Goal: Task Accomplishment & Management: Manage account settings

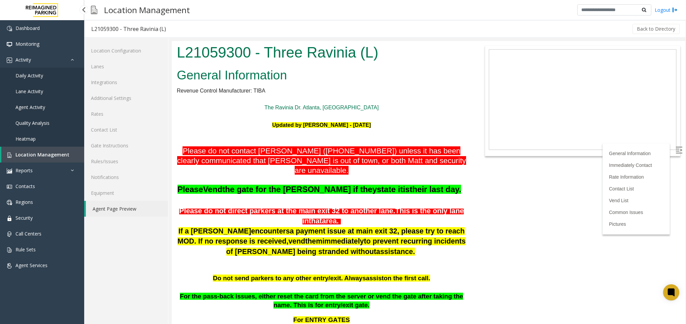
click at [53, 104] on link "Agent Activity" at bounding box center [42, 107] width 84 height 16
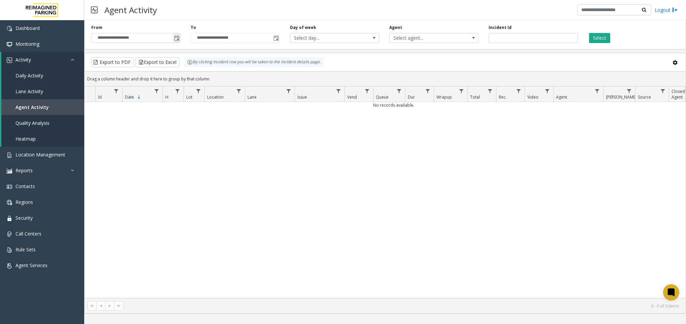
click at [171, 38] on input "**********" at bounding box center [136, 37] width 89 height 9
click at [177, 39] on span "Toggle popup" at bounding box center [176, 38] width 5 height 5
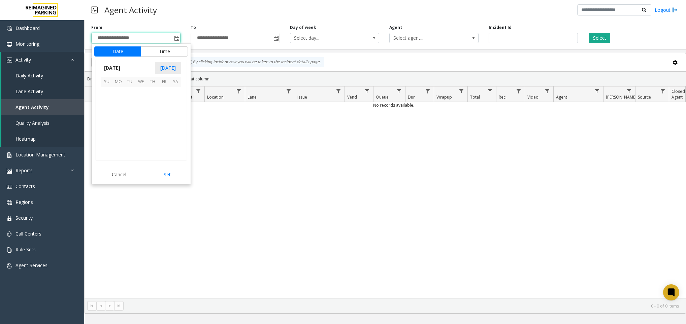
scroll to position [120863, 0]
click at [141, 91] on span "1" at bounding box center [140, 93] width 11 height 11
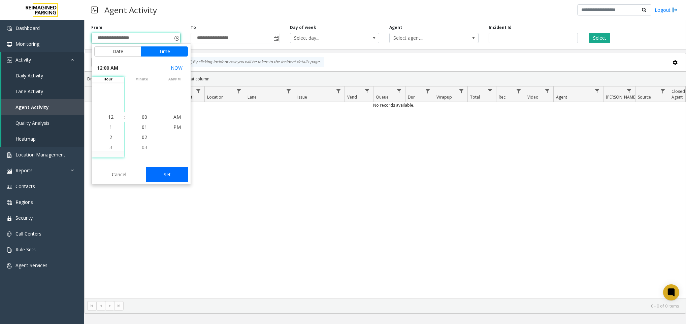
click at [177, 171] on button "Set" at bounding box center [167, 174] width 42 height 15
type input "**********"
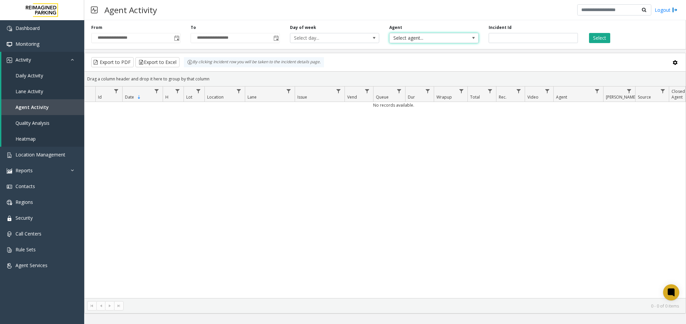
click at [435, 41] on span "Select agent..." at bounding box center [425, 37] width 71 height 9
type input "***"
click at [433, 72] on li "Aastha Pandey" at bounding box center [433, 73] width 87 height 9
click at [599, 36] on button "Select" at bounding box center [599, 38] width 21 height 10
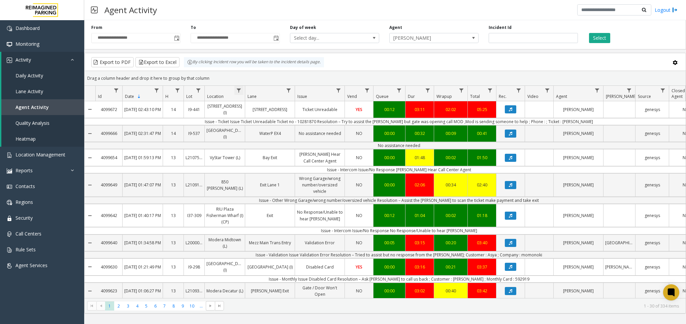
click at [239, 90] on span "Data table" at bounding box center [238, 90] width 5 height 5
click at [271, 125] on input "Location Filter" at bounding box center [267, 119] width 57 height 11
type input "****"
click at [282, 181] on button "Filter" at bounding box center [283, 182] width 28 height 15
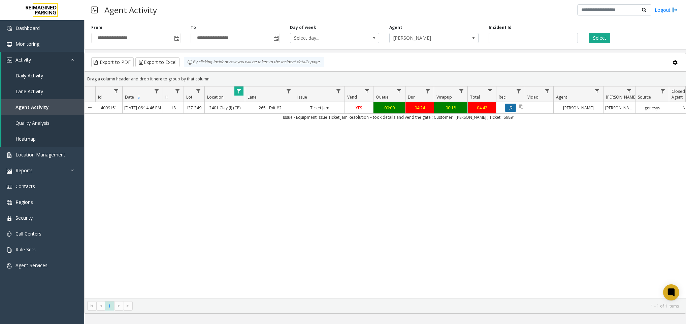
click at [513, 110] on button "Data table" at bounding box center [510, 108] width 11 height 8
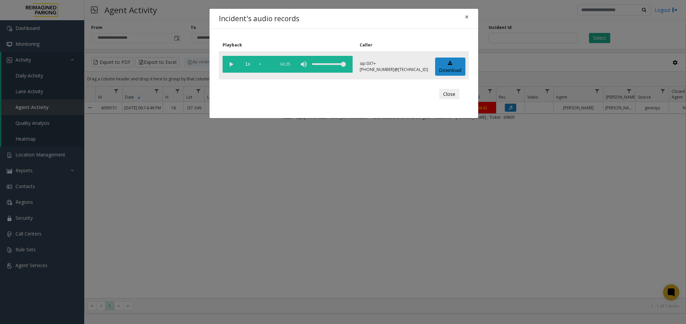
click at [227, 61] on vg-play-pause at bounding box center [231, 64] width 17 height 17
click at [230, 62] on vg-play-pause at bounding box center [231, 64] width 17 height 17
click at [380, 224] on div "Incident's audio records × Playback Caller 1x 04:25 sip:037+10373499002@67.223.…" at bounding box center [343, 162] width 686 height 324
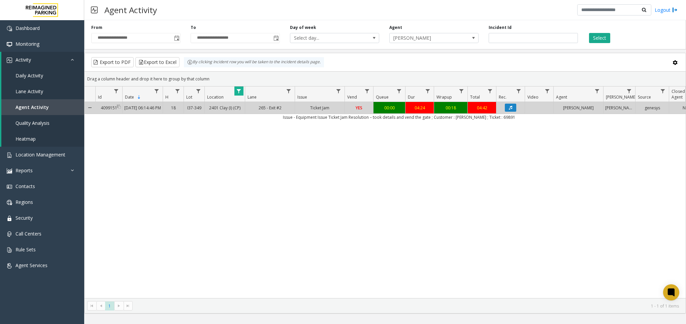
click at [98, 113] on link "4099151" at bounding box center [108, 108] width 27 height 10
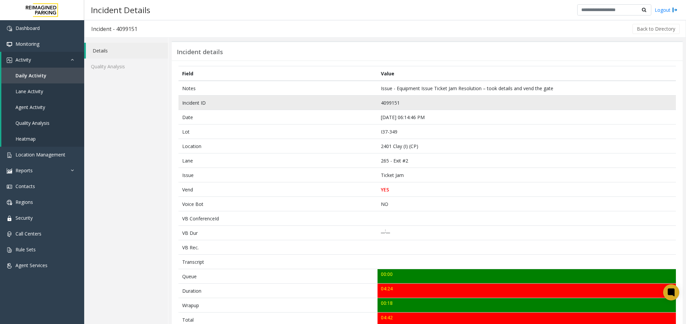
click at [385, 106] on td "4099151" at bounding box center [526, 103] width 298 height 14
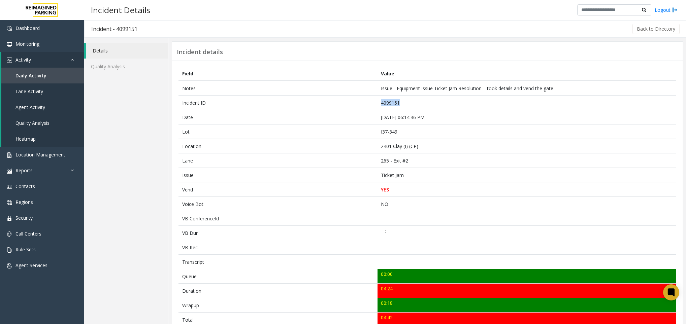
copy td "4099151"
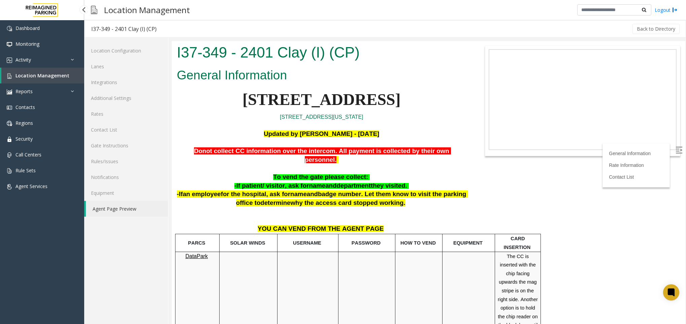
click at [42, 79] on link "Location Management" at bounding box center [42, 76] width 83 height 16
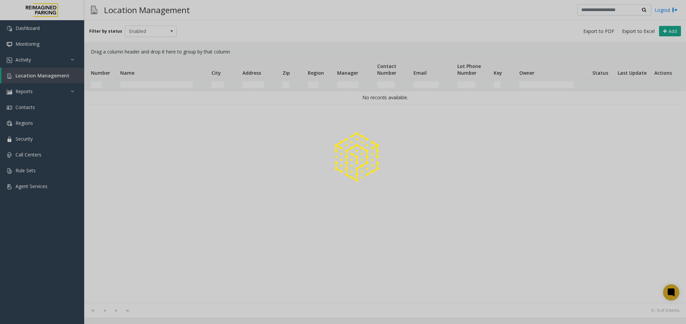
click at [147, 84] on div at bounding box center [343, 162] width 686 height 324
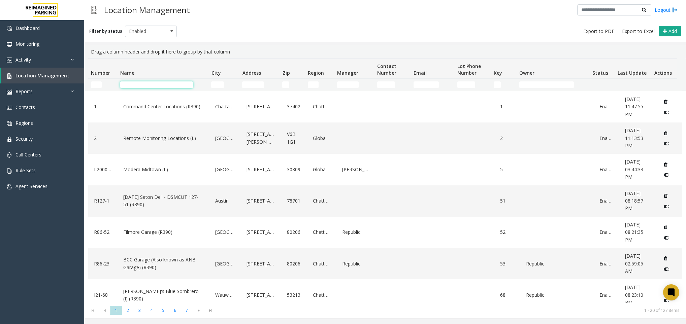
click at [158, 87] on input "Name Filter" at bounding box center [156, 84] width 73 height 7
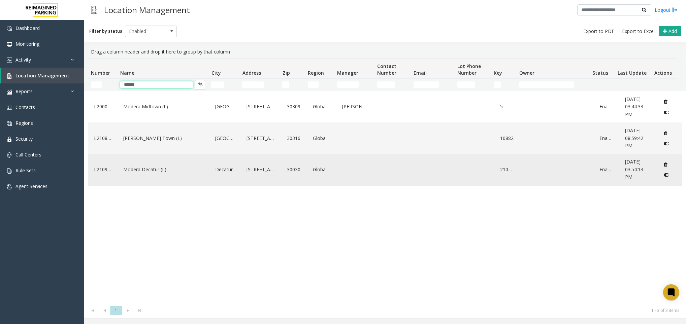
type input "******"
click at [163, 175] on link "Modera Decatur (L)" at bounding box center [164, 169] width 84 height 11
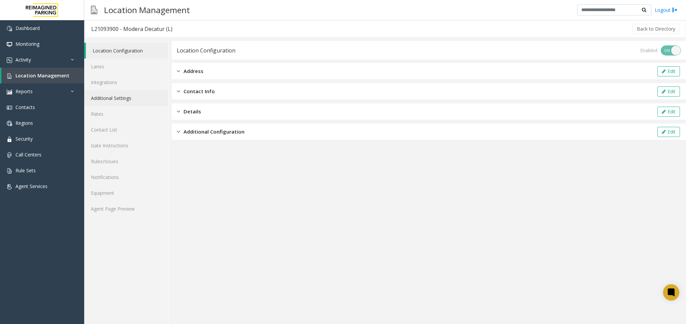
click at [121, 93] on link "Additional Settings" at bounding box center [126, 98] width 84 height 16
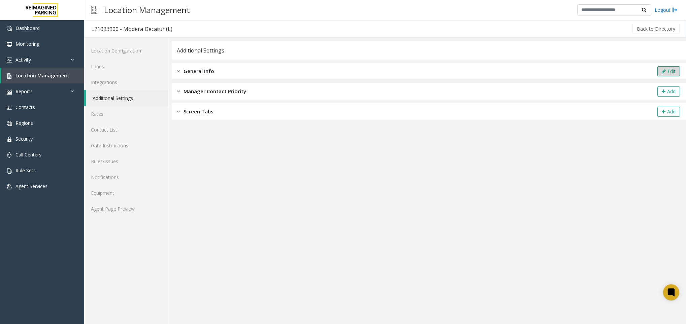
click at [664, 68] on button "Edit" at bounding box center [668, 71] width 23 height 10
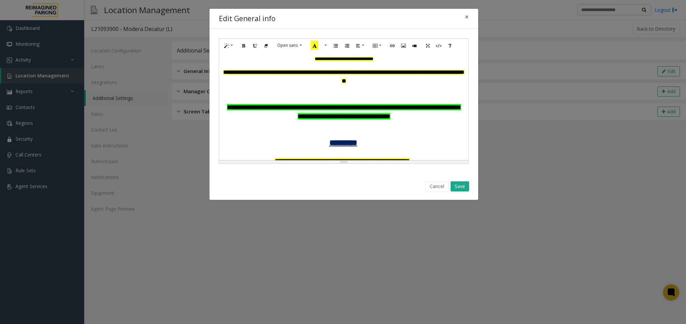
click at [346, 98] on p at bounding box center [344, 98] width 242 height 9
click at [341, 94] on div at bounding box center [344, 89] width 242 height 9
paste div
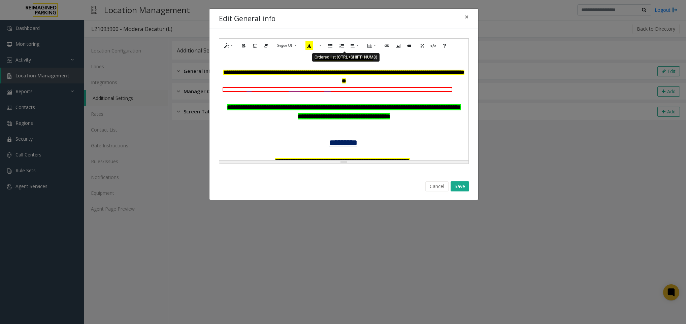
click at [343, 47] on icon "Ordered list (CTRL+SHIFT+NUM8)" at bounding box center [341, 45] width 4 height 6
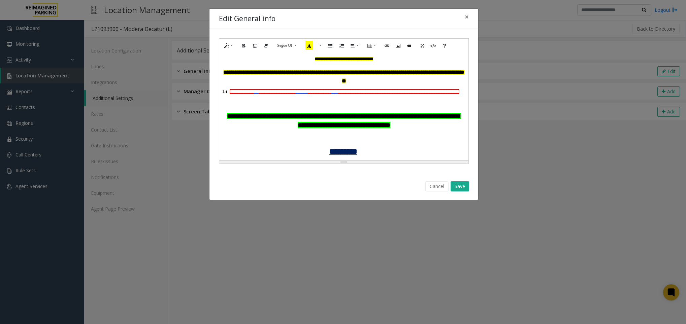
click at [343, 47] on icon "Ordered list (CTRL+SHIFT+NUM8)" at bounding box center [341, 45] width 4 height 6
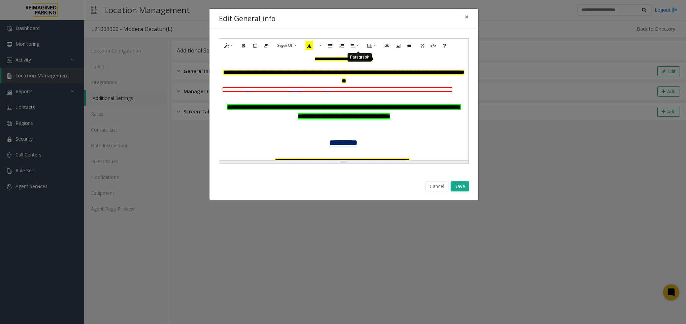
click at [355, 47] on icon "Paragraph" at bounding box center [352, 45] width 4 height 6
click at [356, 47] on icon "Paragraph" at bounding box center [354, 45] width 4 height 6
click at [355, 47] on icon "Paragraph" at bounding box center [352, 45] width 4 height 6
click at [356, 47] on icon "Paragraph" at bounding box center [354, 45] width 4 height 6
click at [355, 47] on icon "Paragraph" at bounding box center [352, 45] width 4 height 6
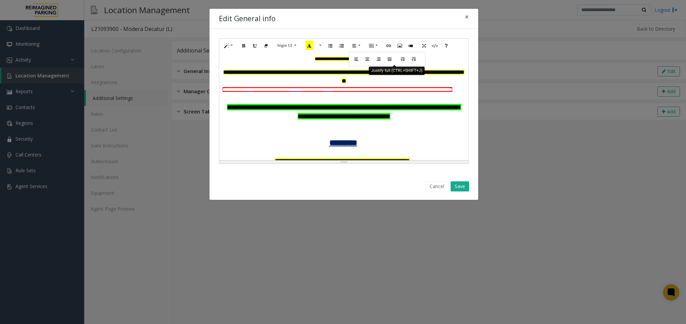
click at [392, 62] on icon "Justify full (CTRL+SHIFT+J)" at bounding box center [390, 59] width 4 height 6
click at [394, 62] on p "**********" at bounding box center [344, 59] width 242 height 6
click at [355, 47] on icon "Paragraph" at bounding box center [352, 45] width 4 height 6
click at [369, 59] on icon "Align center (CTRL+SHIFT+E)" at bounding box center [367, 59] width 4 height 6
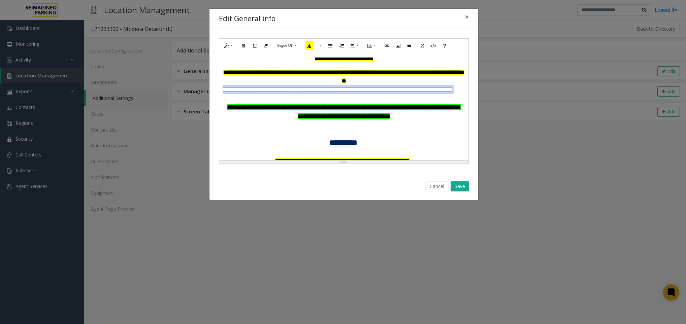
drag, startPoint x: 303, startPoint y: 99, endPoint x: 215, endPoint y: 92, distance: 88.1
click at [215, 92] on div "**********" at bounding box center [343, 101] width 269 height 144
click at [361, 49] on button "Paragraph" at bounding box center [354, 45] width 15 height 10
click at [369, 61] on icon "Align center (CTRL+SHIFT+E)" at bounding box center [367, 59] width 4 height 6
click at [456, 189] on button "Save" at bounding box center [459, 186] width 19 height 10
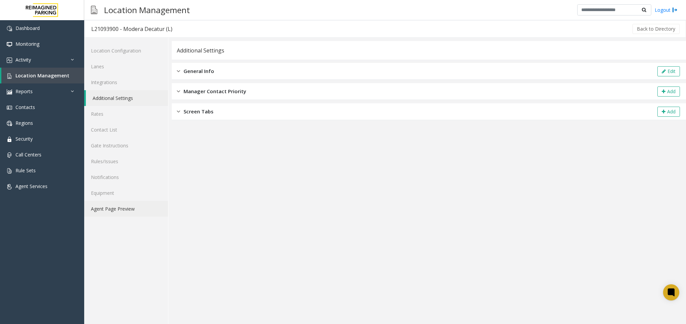
click at [121, 213] on link "Agent Page Preview" at bounding box center [126, 209] width 84 height 16
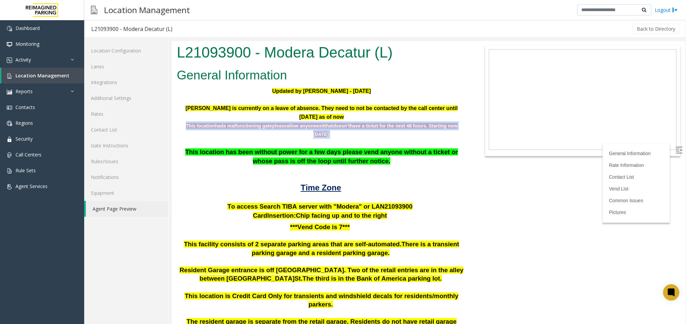
drag, startPoint x: 333, startPoint y: 129, endPoint x: 176, endPoint y: 117, distance: 157.3
click at [176, 117] on div "General Information Updated by [PERSON_NAME] - [DATE] [PERSON_NAME] is currentl…" at bounding box center [322, 248] width 300 height 364
copy span "This location had a malfunctioning gate please allow anyone exit that doesn’t h…"
